Goal: Task Accomplishment & Management: Manage account settings

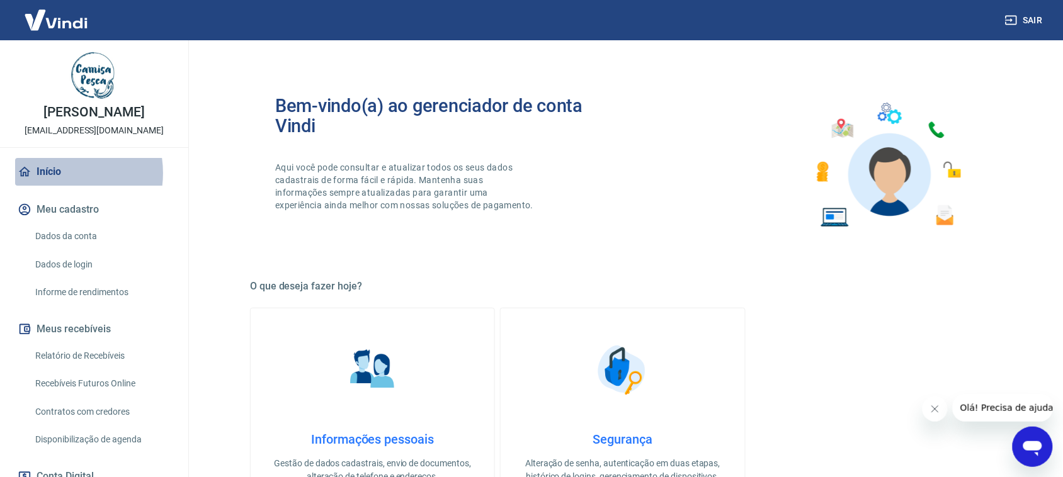
click at [57, 173] on link "Início" at bounding box center [94, 172] width 158 height 28
click at [76, 234] on link "Dados da conta" at bounding box center [101, 237] width 143 height 26
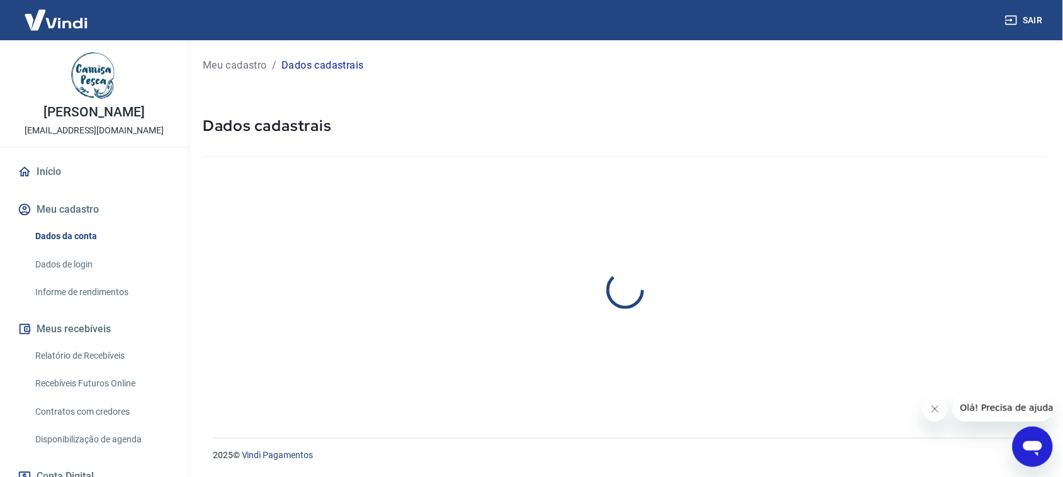
select select "SP"
select select "business"
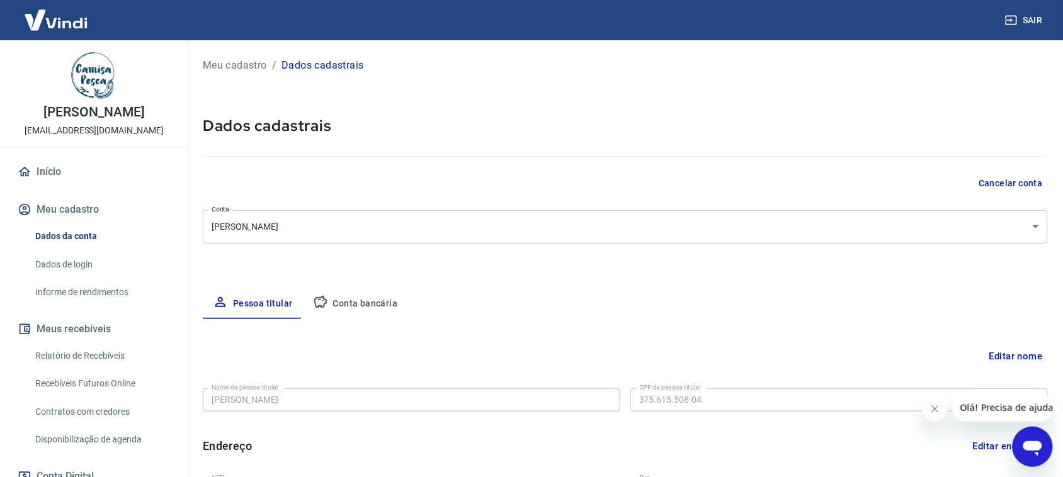
click at [59, 155] on div "[PERSON_NAME] [EMAIL_ADDRESS][DOMAIN_NAME] Início Meu cadastro Dados da conta D…" at bounding box center [94, 343] width 188 height 607
click at [57, 167] on link "Início" at bounding box center [94, 172] width 158 height 28
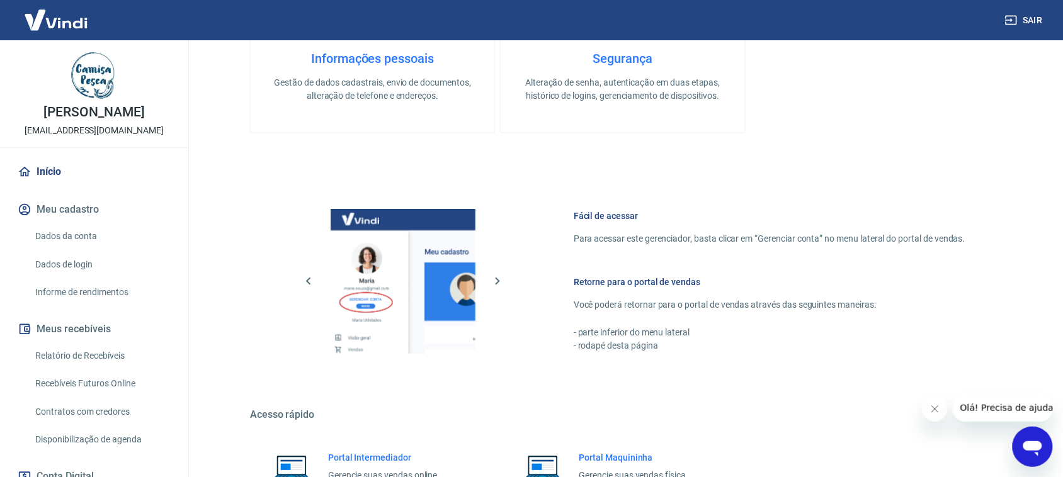
scroll to position [393, 0]
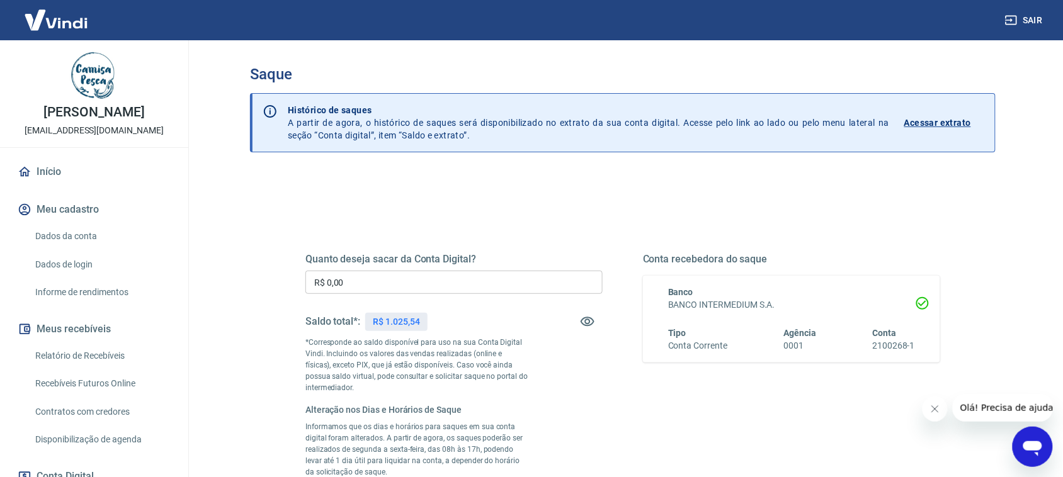
click at [409, 319] on p "R$ 1.025,54" at bounding box center [396, 321] width 47 height 13
copy p "1.025,54"
drag, startPoint x: 385, startPoint y: 279, endPoint x: 219, endPoint y: 263, distance: 166.4
click at [220, 263] on div "Saque Histórico de saques A partir de agora, o histórico de saques será disponi…" at bounding box center [623, 338] width 806 height 596
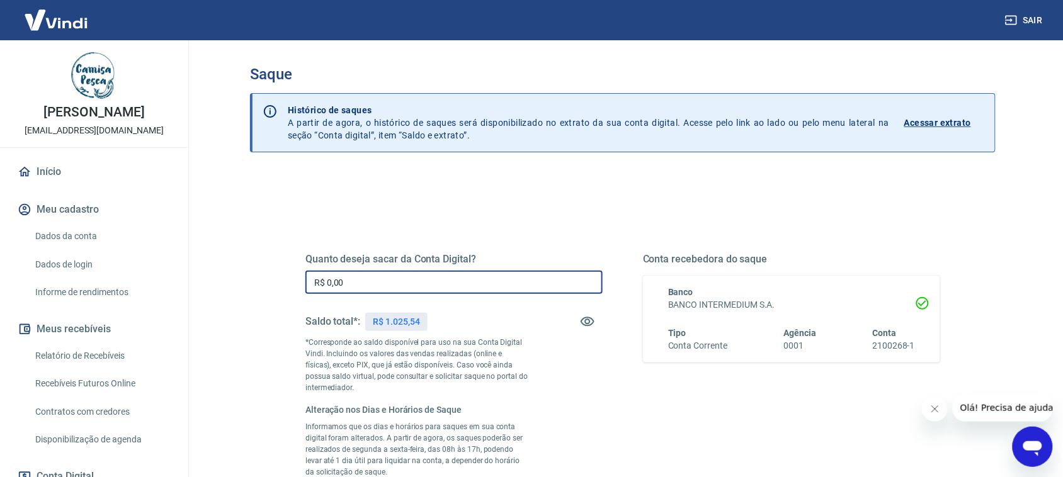
paste input "1.025,54"
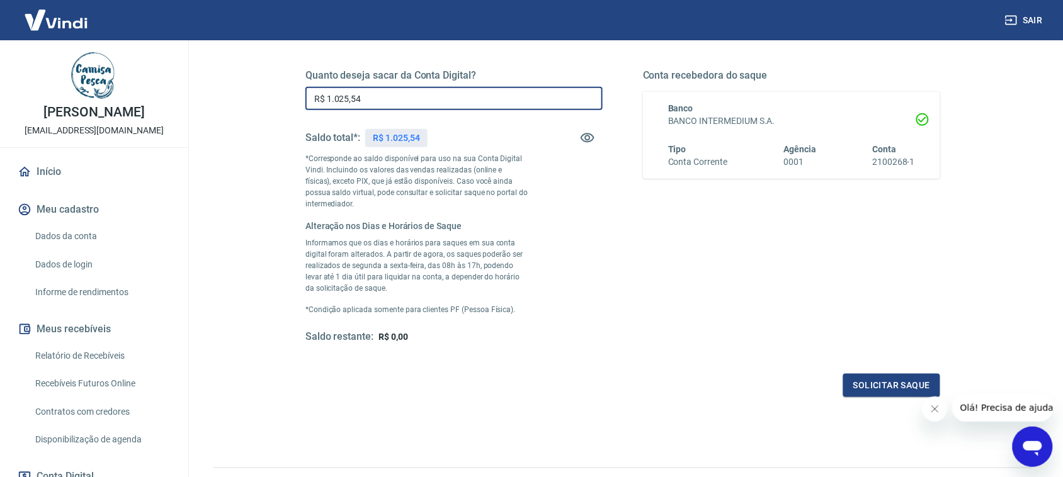
scroll to position [251, 0]
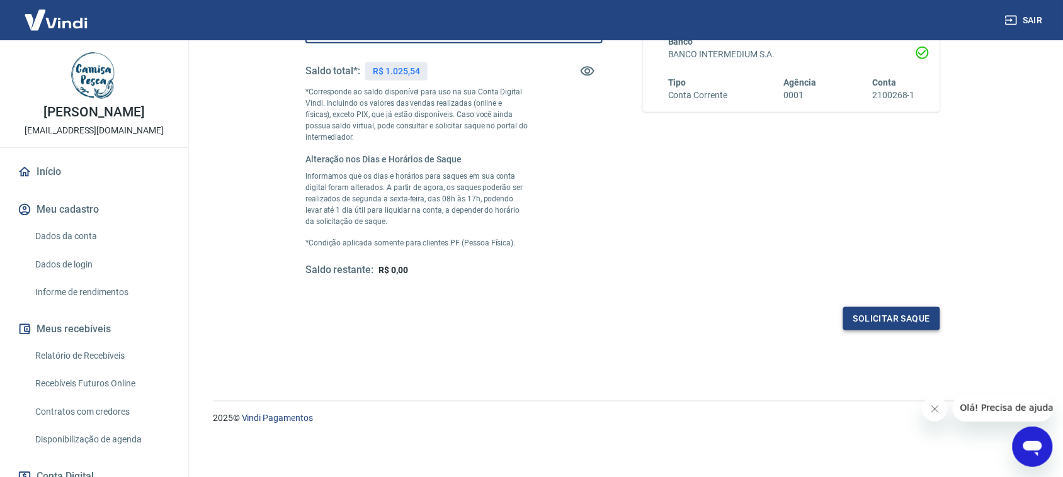
type input "R$ 1.025,54"
click at [859, 323] on button "Solicitar saque" at bounding box center [891, 318] width 97 height 23
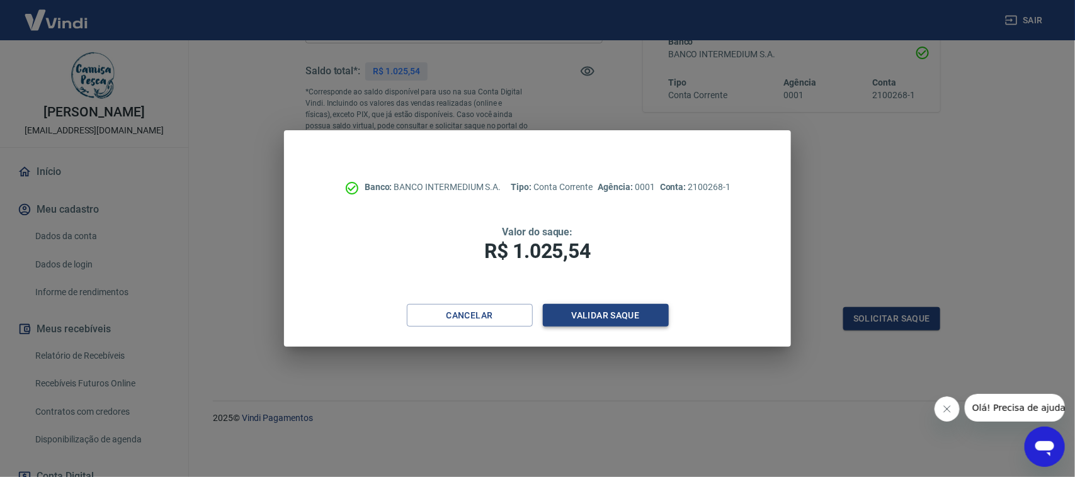
click at [644, 314] on button "Validar saque" at bounding box center [606, 315] width 126 height 23
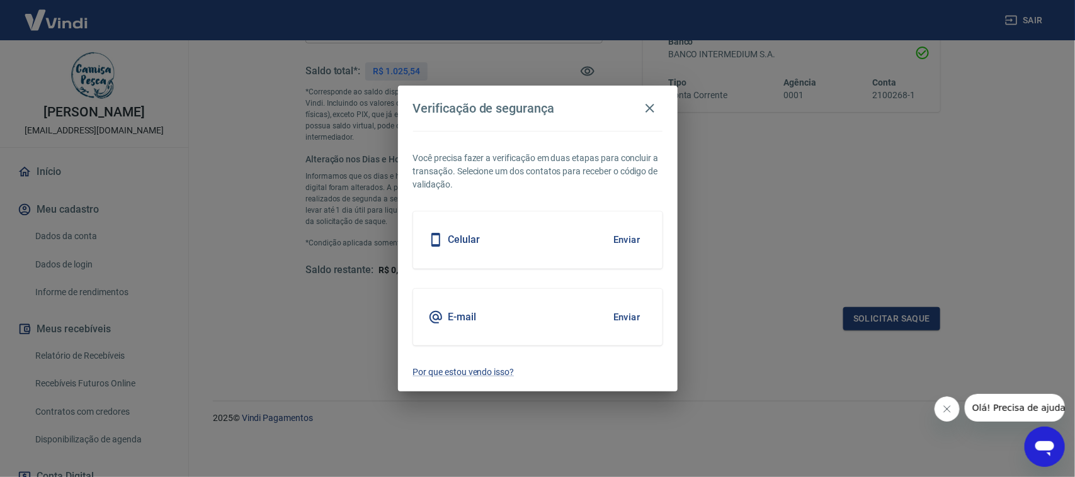
click at [621, 316] on button "Enviar" at bounding box center [626, 317] width 41 height 26
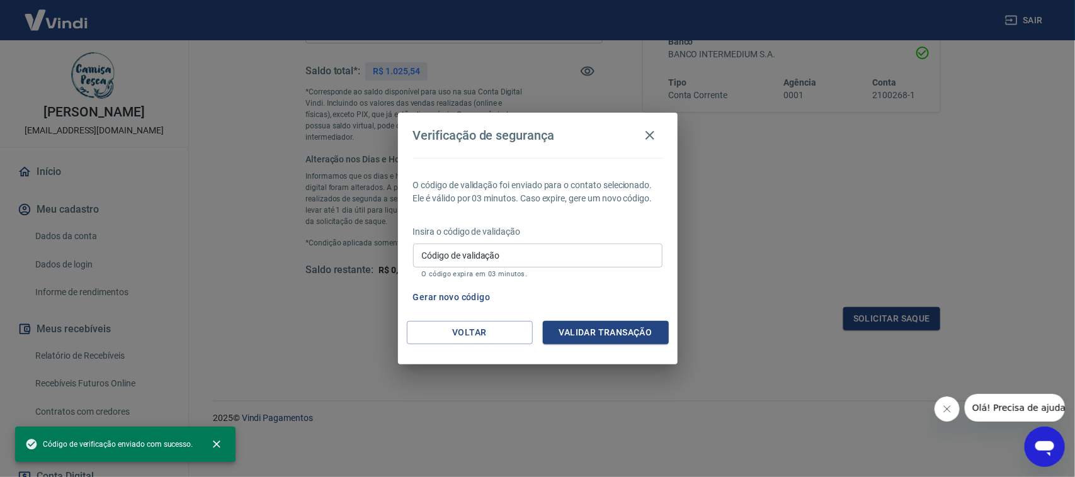
click at [499, 252] on input "Código de validação" at bounding box center [537, 255] width 249 height 23
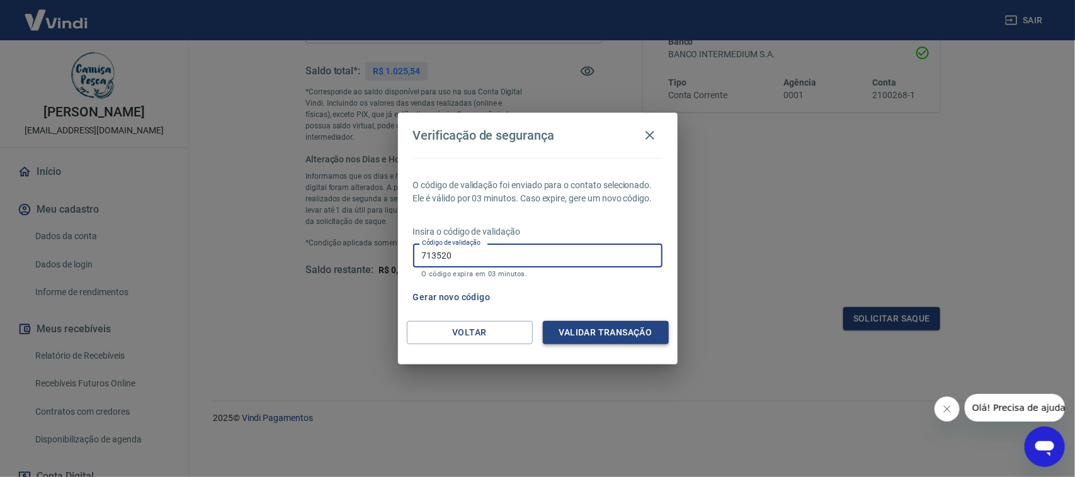
type input "713520"
click at [625, 342] on button "Validar transação" at bounding box center [606, 332] width 126 height 23
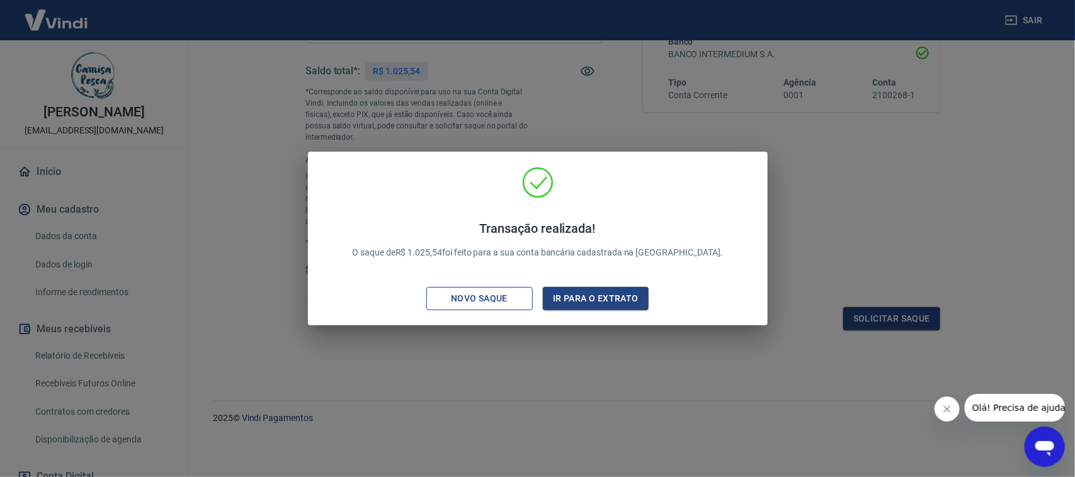
click at [499, 303] on div "Novo saque" at bounding box center [479, 299] width 87 height 16
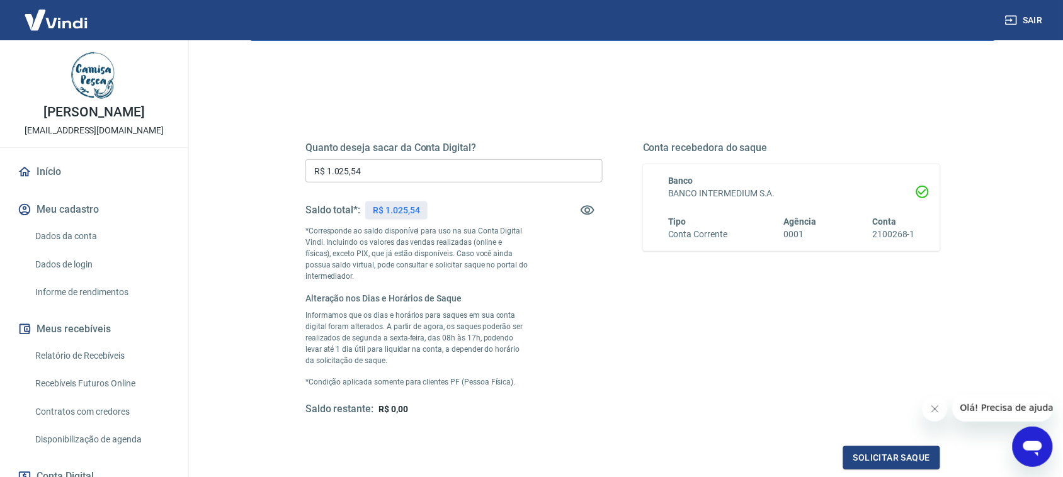
scroll to position [0, 0]
